Goal: Transaction & Acquisition: Purchase product/service

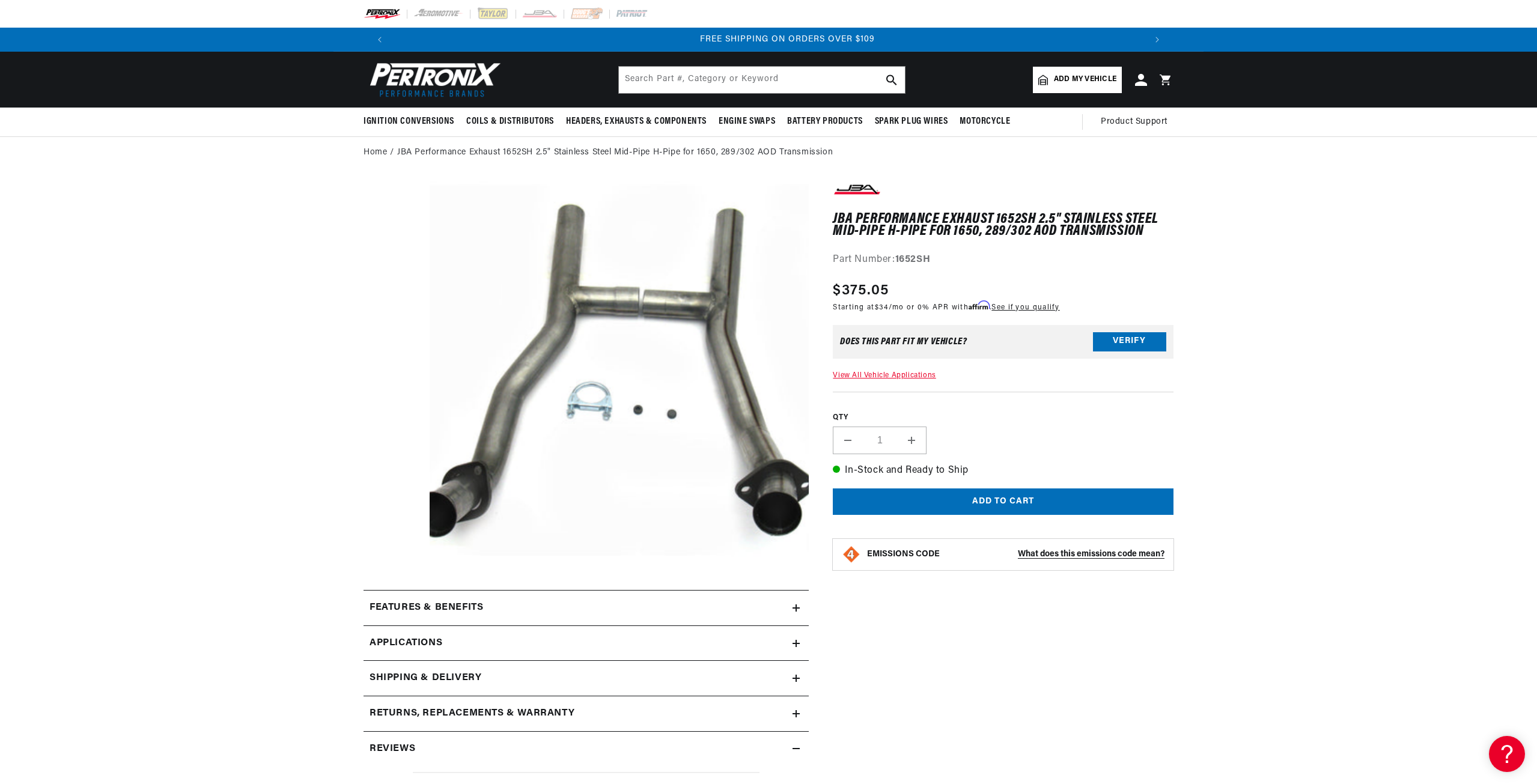
scroll to position [0, 1501]
click at [1112, 336] on button "Verify" at bounding box center [1129, 342] width 74 height 19
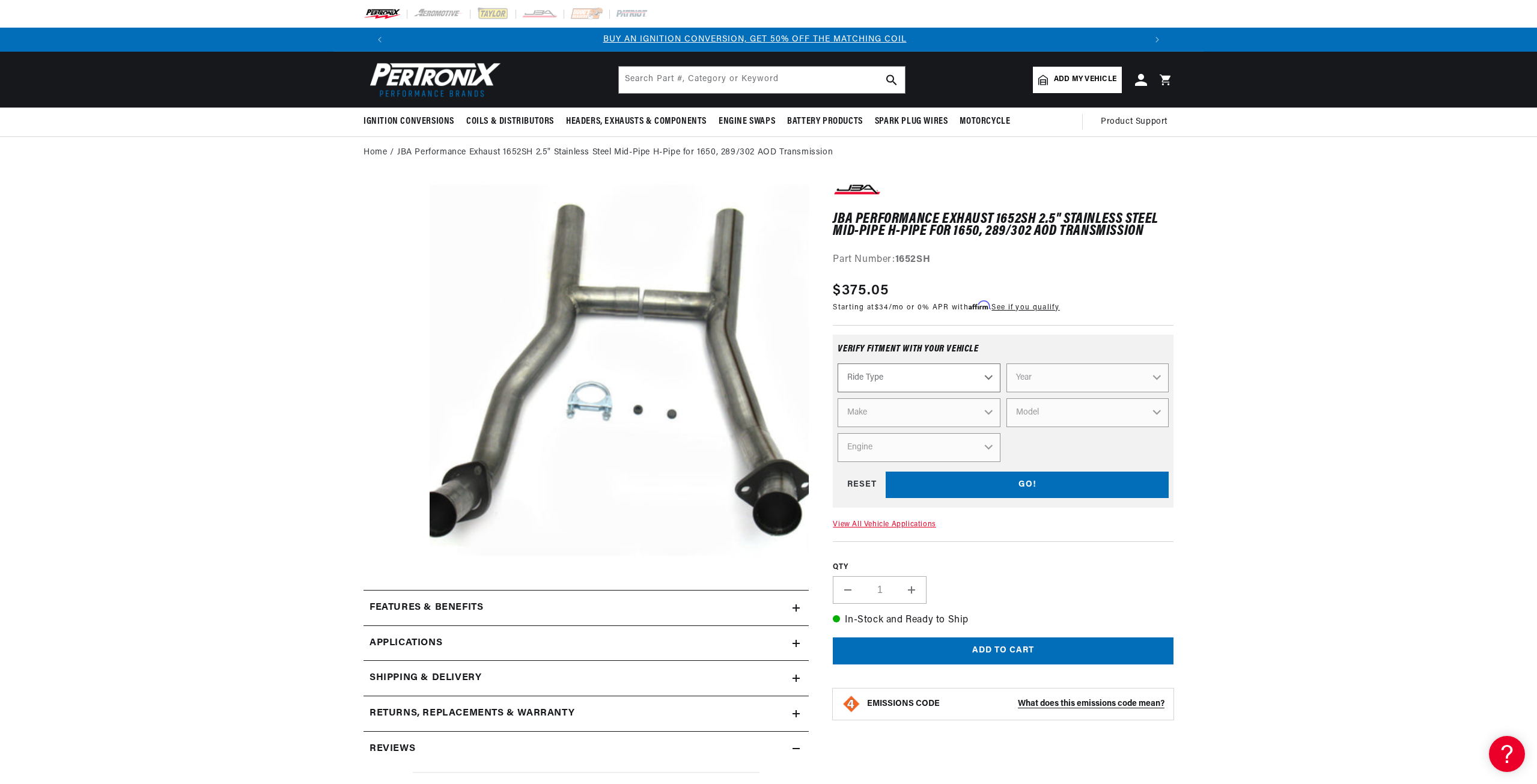
scroll to position [0, 0]
click at [988, 376] on select "Ride Type Automotive Agricultural Industrial Marine Motorcycle" at bounding box center [918, 378] width 162 height 29
select select "Automotive"
click at [838, 364] on select "Ride Type Automotive Agricultural Industrial Marine Motorcycle" at bounding box center [918, 378] width 162 height 29
select select "Automotive"
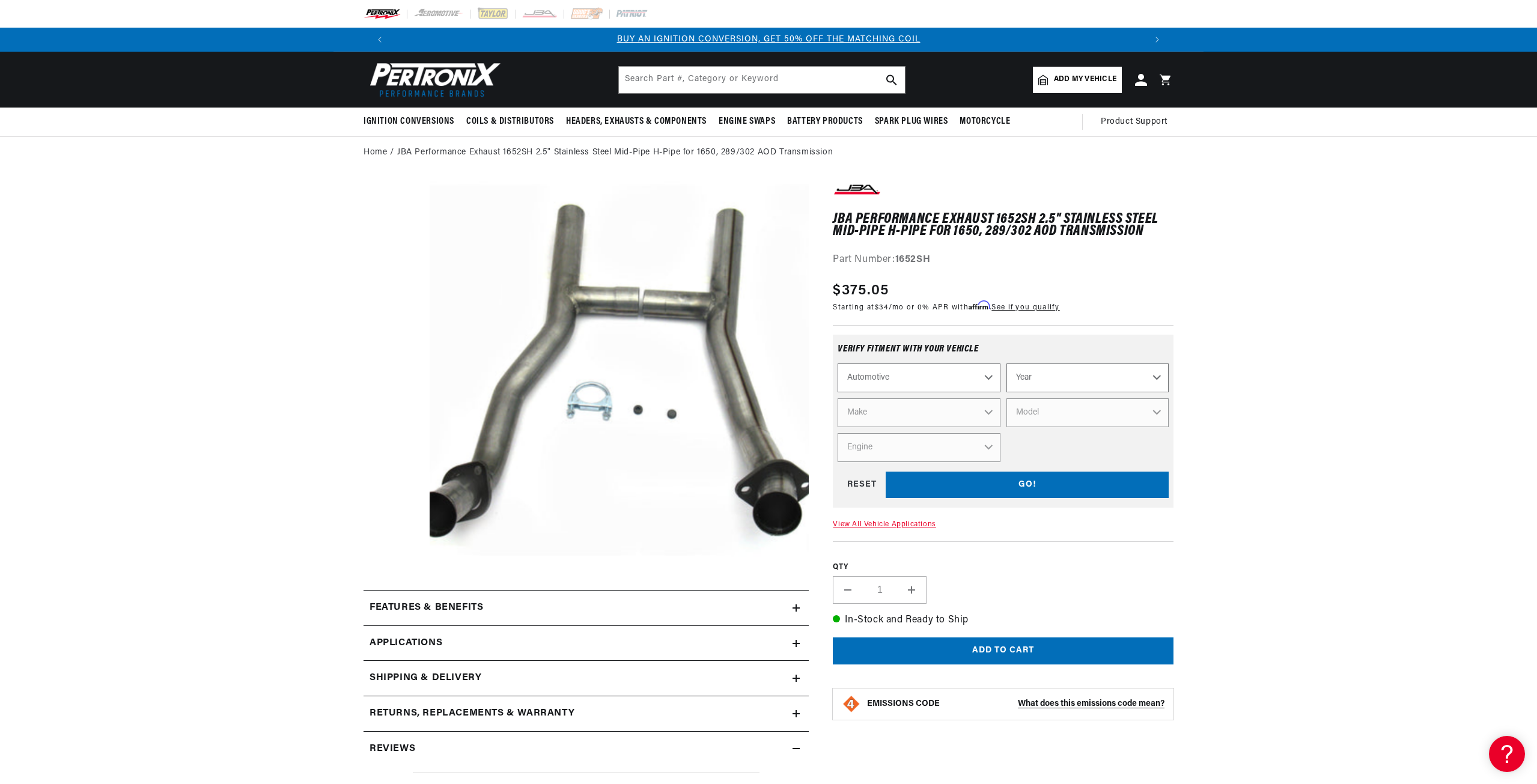
click at [1155, 377] on select "Year 2022 2021 2020 2019 2018 2017 2016 2015 2014 2013 2012 2011 2010 2009 2008…" at bounding box center [1088, 378] width 162 height 29
select select "1966"
click at [1007, 364] on select "Year 2022 2021 2020 2019 2018 2017 2016 2015 2014 2013 2012 2011 2010 2009 2008…" at bounding box center [1088, 378] width 162 height 29
select select "1966"
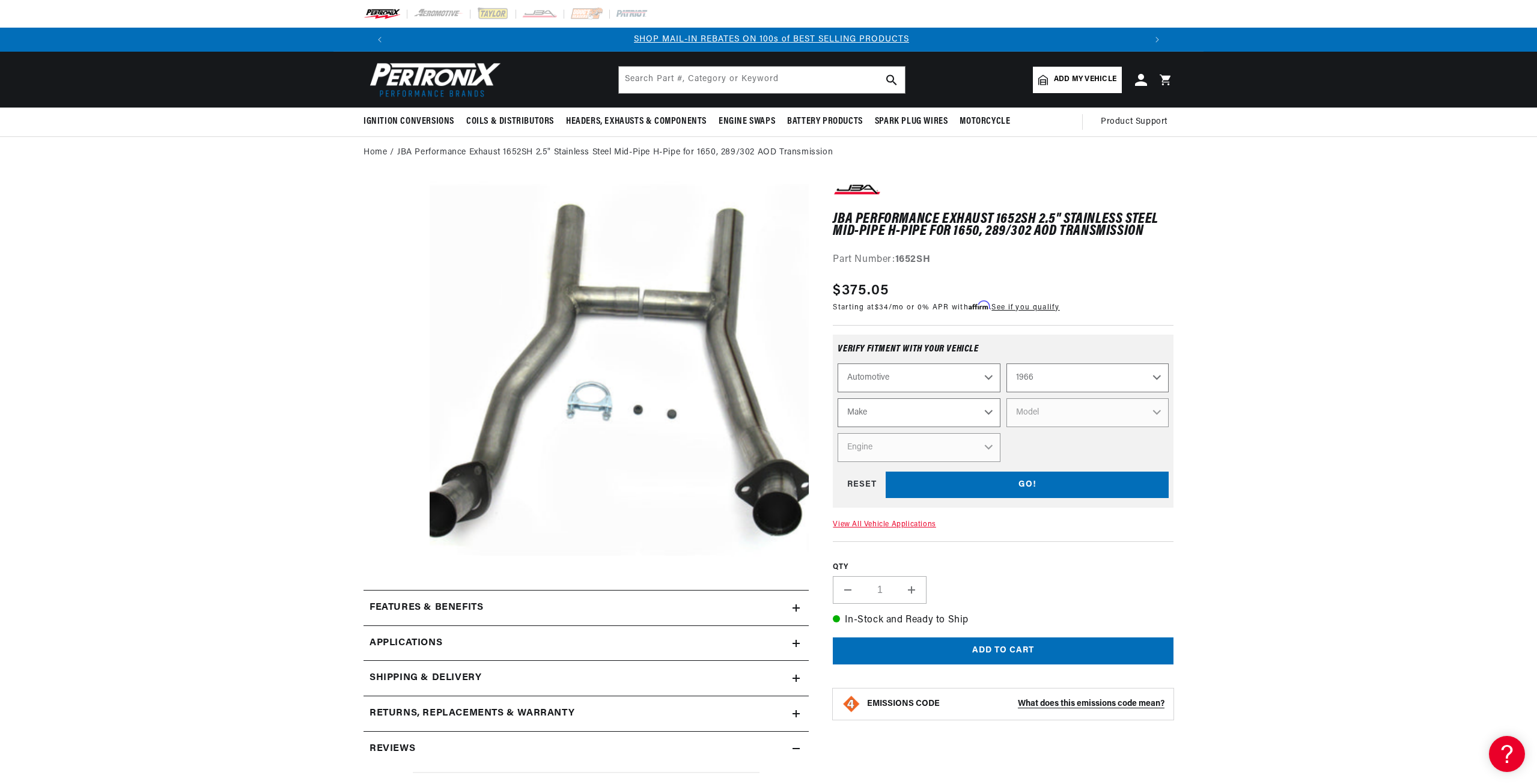
click at [988, 413] on select "Make Alfa Romeo American Motors Aston Martin Austin Austin Healey Avanti Bentle…" at bounding box center [918, 412] width 162 height 29
select select "Ford"
click at [838, 398] on select "Make Alfa Romeo American Motors Aston Martin Austin Austin Healey Avanti Bentle…" at bounding box center [918, 412] width 162 height 29
select select "Ford"
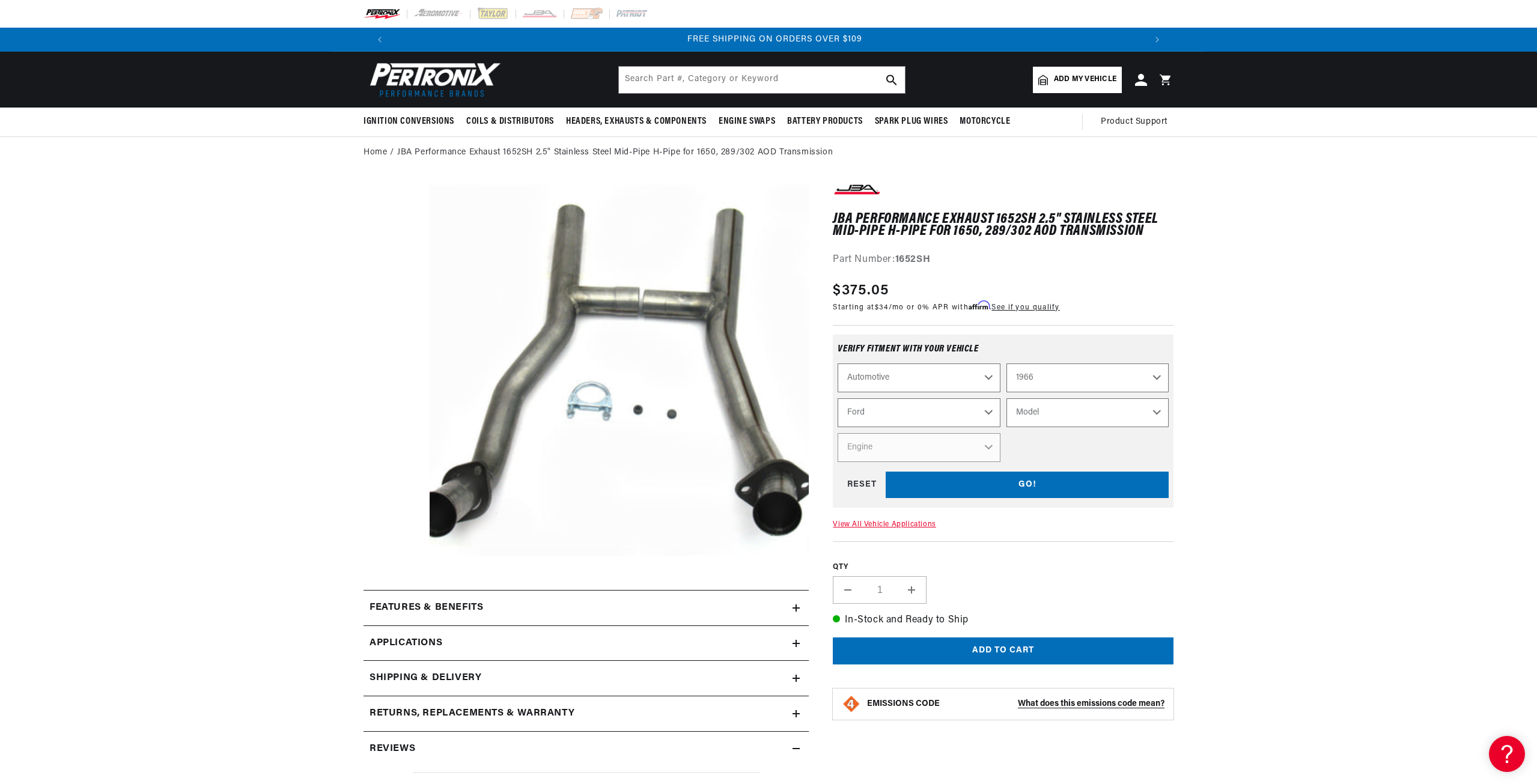
click at [1158, 415] on select "Model Bronco Club Wagon Country Sedan Country Squire Custom Custom 500 Econolin…" at bounding box center [1088, 412] width 162 height 29
select select "Mustang"
click at [1007, 398] on select "Model Bronco Club Wagon Country Sedan Country Squire Custom Custom 500 Econolin…" at bounding box center [1088, 412] width 162 height 29
select select "Mustang"
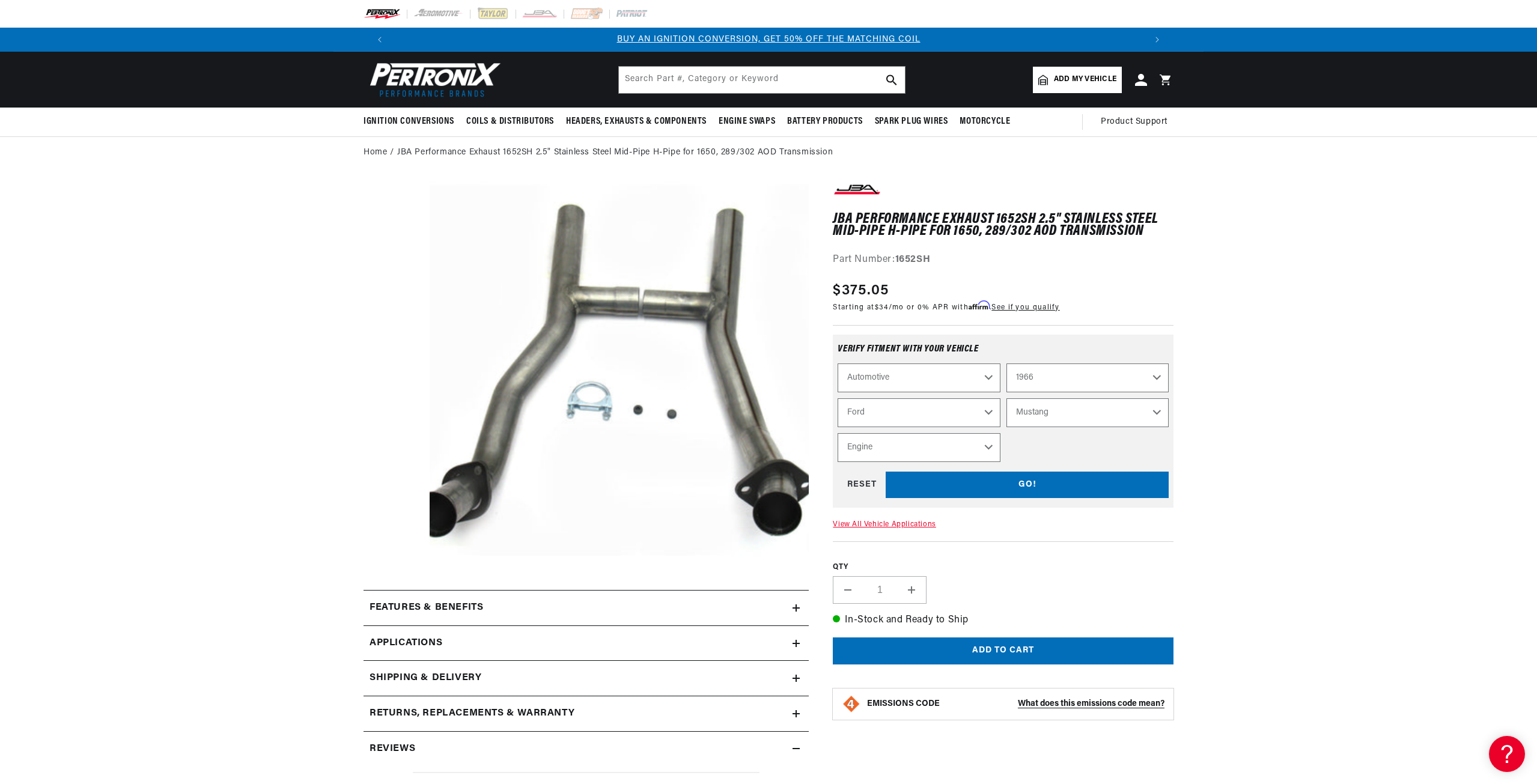
click at [984, 443] on select "Engine 4.1L 4.3L 170cid / 2.8L 200cid / 3.3L 289cid / 4.7L 302cid / 5.0L 351W 3…" at bounding box center [918, 447] width 162 height 29
click at [838, 433] on select "Engine 4.1L 4.3L 170cid / 2.8L 200cid / 3.3L 289cid / 4.7L 302cid / 5.0L 351W 3…" at bounding box center [918, 447] width 162 height 29
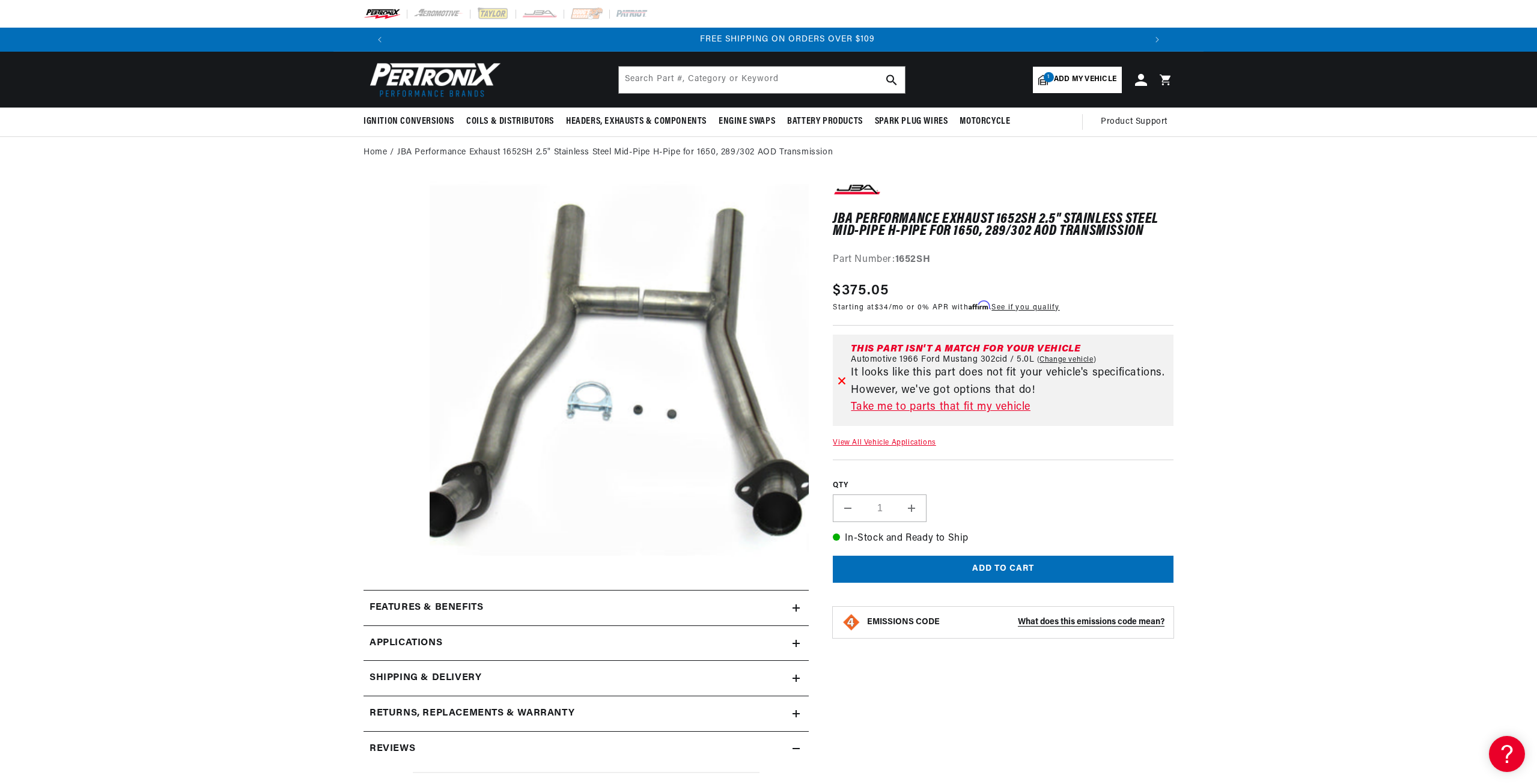
scroll to position [0, 1501]
click at [937, 407] on link "Take me to parts that fit my vehicle" at bounding box center [1010, 408] width 318 height 18
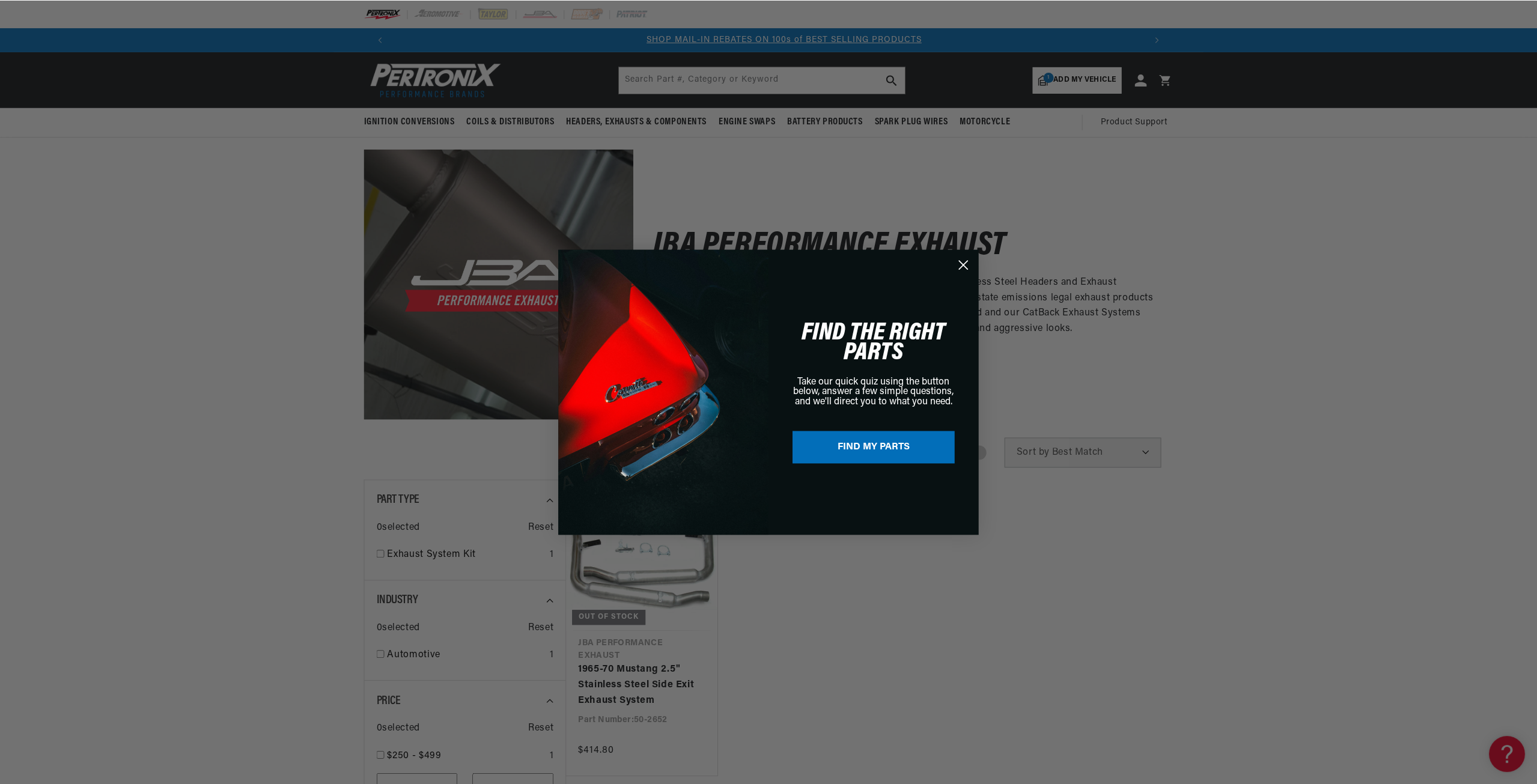
scroll to position [0, 751]
click at [965, 262] on circle "Close dialog" at bounding box center [964, 265] width 20 height 20
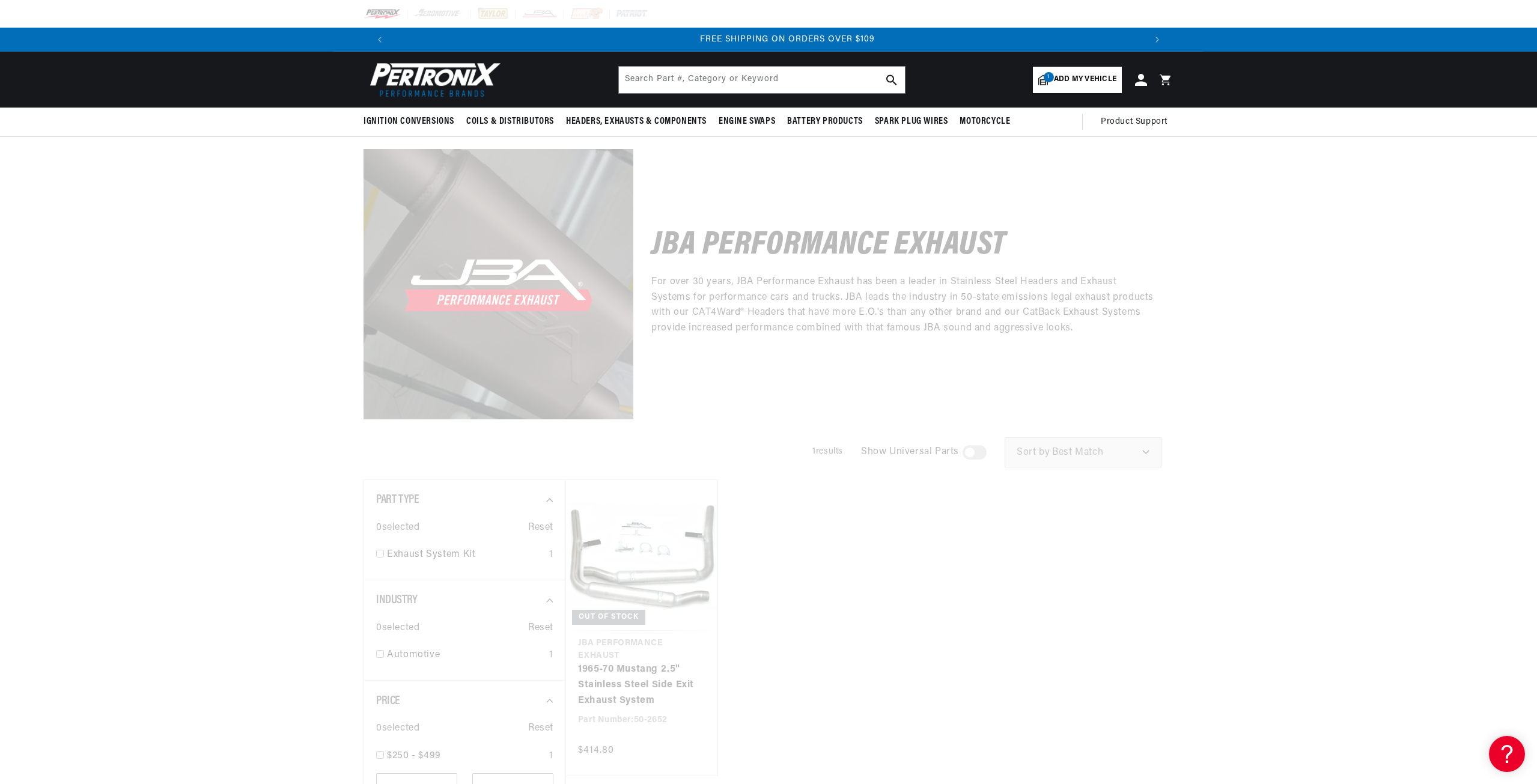
scroll to position [0, 1501]
